Goal: Check status

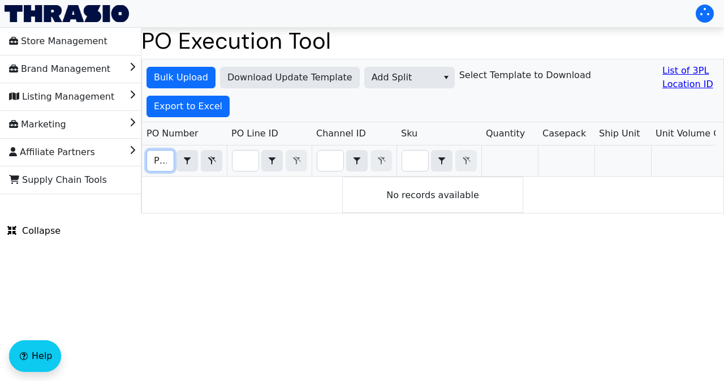
scroll to position [0, 28]
type input "PO66503"
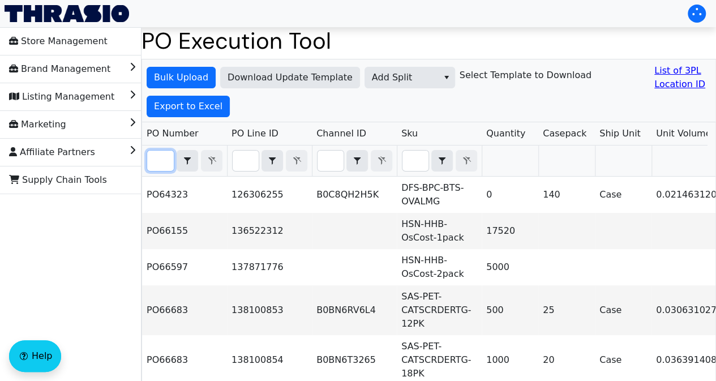
click at [164, 162] on input "Filter" at bounding box center [160, 160] width 27 height 20
paste input "PO66503"
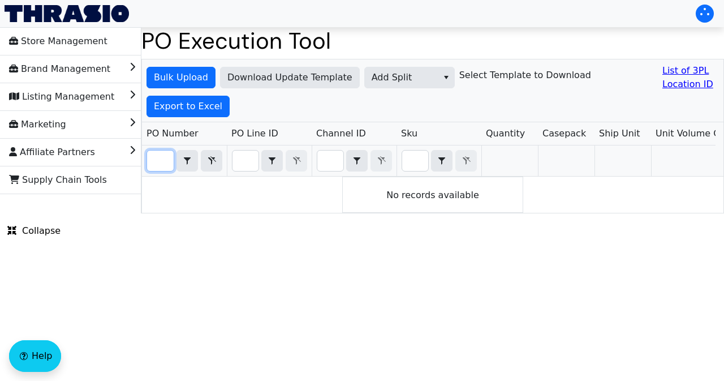
scroll to position [0, 25]
type input "PO66503"
